Goal: Transaction & Acquisition: Book appointment/travel/reservation

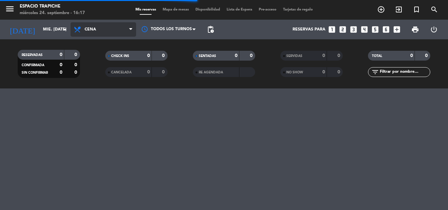
click at [91, 32] on span "Cena" at bounding box center [104, 29] width 66 height 14
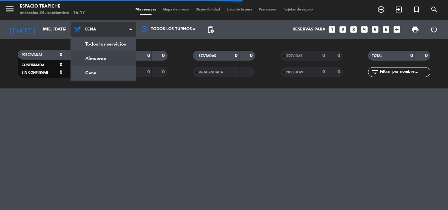
click at [94, 60] on div "menu Espacio Trapiche miércoles 24. septiembre - 16:17 Mis reservas Mapa de mes…" at bounding box center [224, 44] width 448 height 89
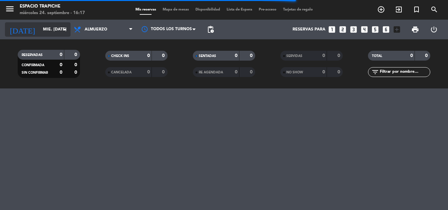
click at [63, 30] on icon "arrow_drop_down" at bounding box center [65, 30] width 8 height 8
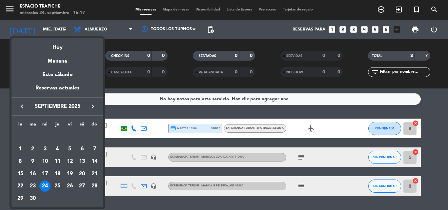
click at [58, 186] on div "25" at bounding box center [57, 186] width 11 height 11
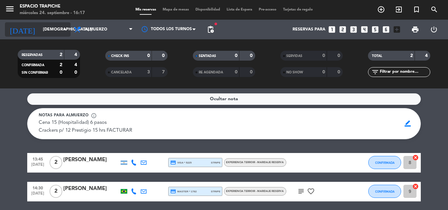
click at [46, 29] on input "[DEMOGRAPHIC_DATA] [DATE]" at bounding box center [67, 29] width 55 height 11
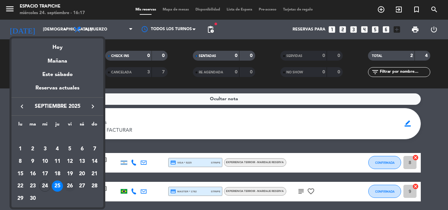
click at [70, 185] on div "26" at bounding box center [69, 186] width 11 height 11
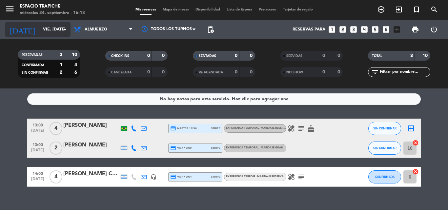
click at [42, 29] on input "vie. [DATE]" at bounding box center [67, 29] width 55 height 11
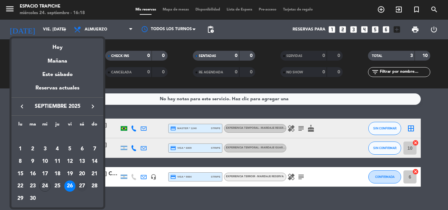
click at [81, 187] on div "27" at bounding box center [81, 186] width 11 height 11
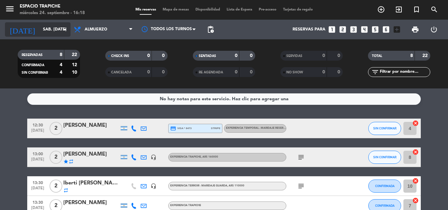
click at [63, 27] on icon "arrow_drop_down" at bounding box center [65, 30] width 8 height 8
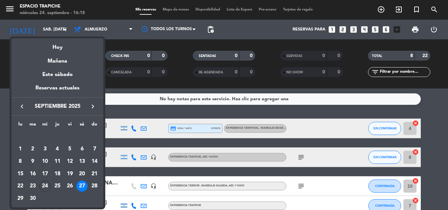
click at [23, 198] on div "29" at bounding box center [20, 198] width 11 height 11
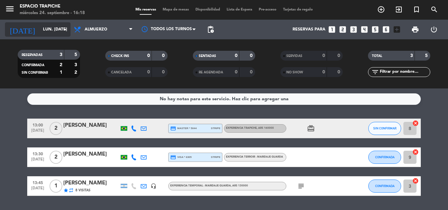
click at [40, 29] on input "lun. [DATE]" at bounding box center [67, 29] width 55 height 11
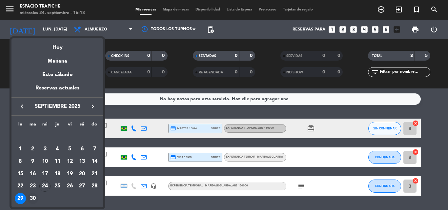
click at [34, 198] on div "30" at bounding box center [32, 198] width 11 height 11
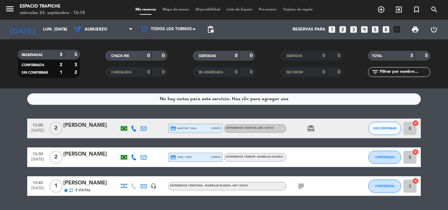
type input "[DATE] sep."
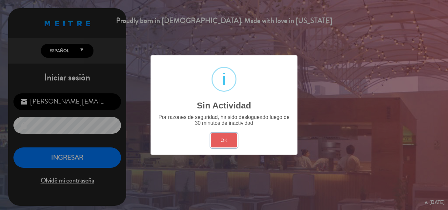
click at [214, 142] on button "OK" at bounding box center [224, 140] width 27 height 14
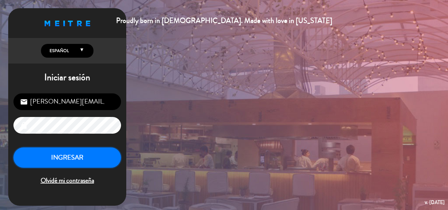
click at [100, 154] on button "INGRESAR" at bounding box center [67, 158] width 108 height 21
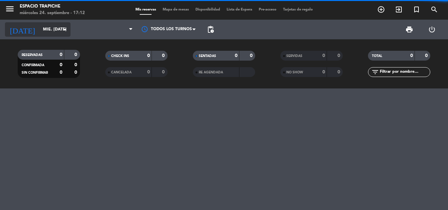
click at [61, 32] on icon "arrow_drop_down" at bounding box center [65, 30] width 8 height 8
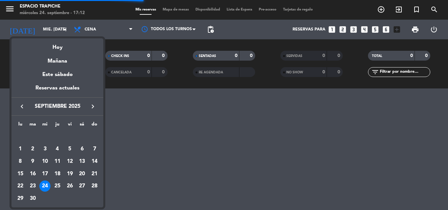
click at [95, 105] on icon "keyboard_arrow_right" at bounding box center [93, 107] width 8 height 8
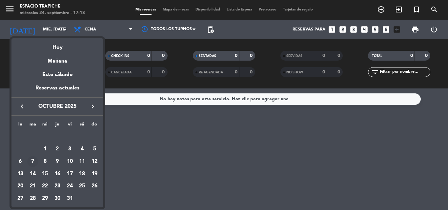
click at [31, 159] on div "7" at bounding box center [32, 161] width 11 height 11
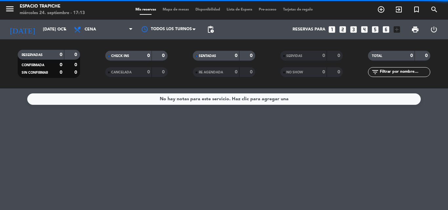
click at [94, 30] on span "Cena" at bounding box center [90, 29] width 11 height 5
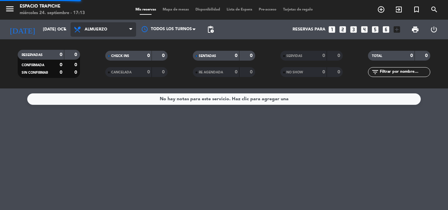
click at [98, 58] on div "menu Espacio Trapiche miércoles 24. septiembre - 17:13 Mis reservas Mapa de mes…" at bounding box center [224, 44] width 448 height 89
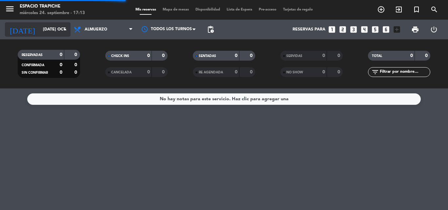
click at [53, 35] on input "[DATE] oct." at bounding box center [67, 29] width 55 height 11
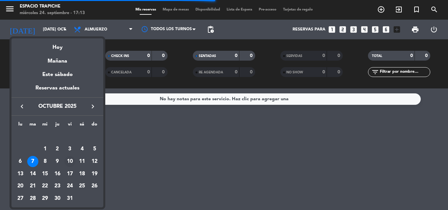
click at [69, 160] on div "10" at bounding box center [69, 161] width 11 height 11
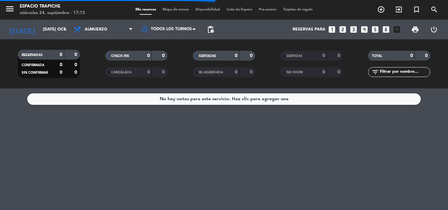
type input "vie. [DATE]"
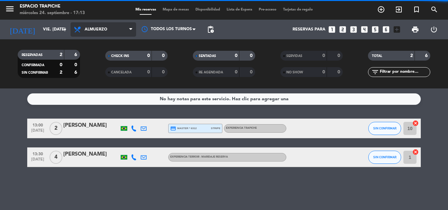
click at [104, 32] on span "Almuerzo" at bounding box center [104, 29] width 66 height 14
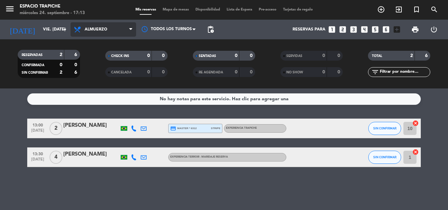
click at [102, 60] on div "menu Espacio Trapiche miércoles 24. septiembre - 17:13 Mis reservas Mapa de mes…" at bounding box center [224, 44] width 448 height 89
click at [388, 27] on icon "looks_6" at bounding box center [386, 29] width 9 height 9
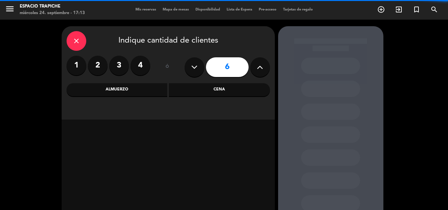
click at [262, 65] on icon at bounding box center [260, 67] width 6 height 10
type input "7"
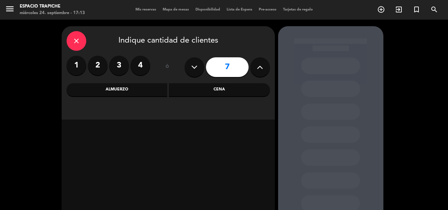
click at [120, 92] on div "Almuerzo" at bounding box center [117, 89] width 101 height 13
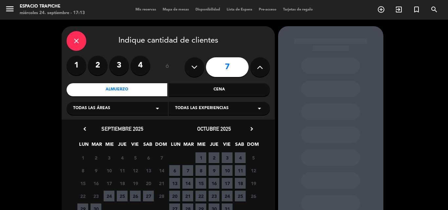
click at [225, 171] on span "10" at bounding box center [227, 170] width 11 height 11
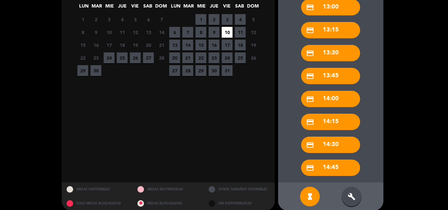
scroll to position [146, 0]
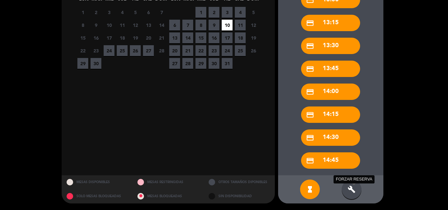
click at [348, 193] on icon "build" at bounding box center [352, 190] width 8 height 8
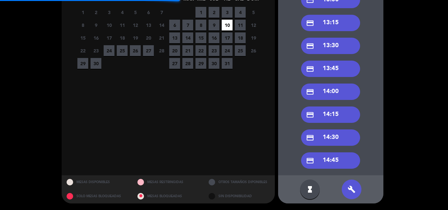
click at [337, 91] on div "credit_card 14:00" at bounding box center [330, 92] width 59 height 16
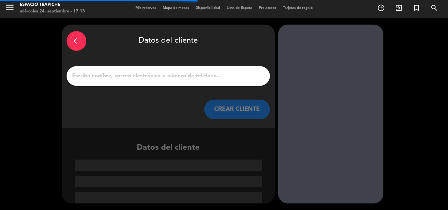
scroll to position [2, 0]
click at [165, 77] on input "1" at bounding box center [169, 76] width 194 height 9
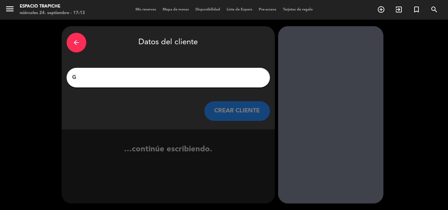
scroll to position [0, 0]
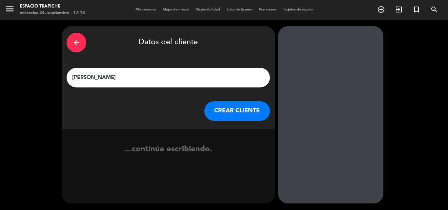
type input "[PERSON_NAME]"
click at [235, 110] on button "CREAR CLIENTE" at bounding box center [237, 111] width 66 height 20
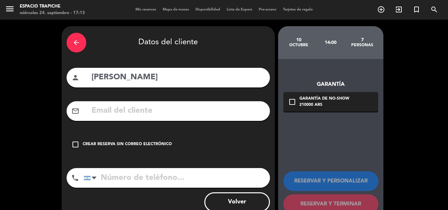
click at [76, 145] on icon "check_box_outline_blank" at bounding box center [76, 145] width 8 height 8
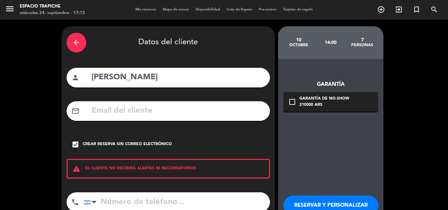
scroll to position [33, 0]
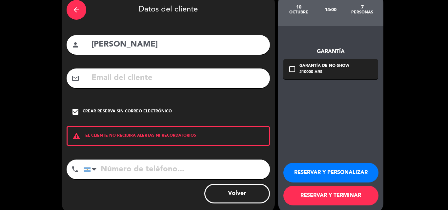
click at [347, 169] on button "RESERVAR Y PERSONALIZAR" at bounding box center [330, 173] width 95 height 20
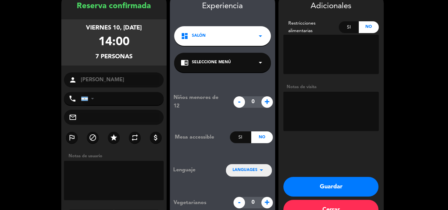
scroll to position [26, 0]
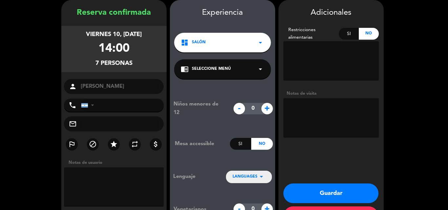
click at [314, 104] on textarea at bounding box center [330, 117] width 95 height 39
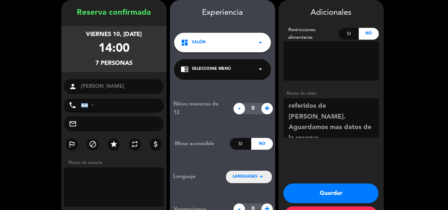
scroll to position [5, 0]
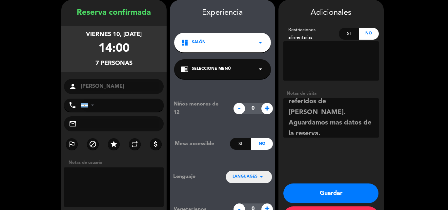
type textarea "referidos de [PERSON_NAME]. Aguardamos mas datos de la reserva. Up grade de cor…"
click at [353, 193] on button "Guardar" at bounding box center [330, 194] width 95 height 20
